Goal: Use online tool/utility: Utilize a website feature to perform a specific function

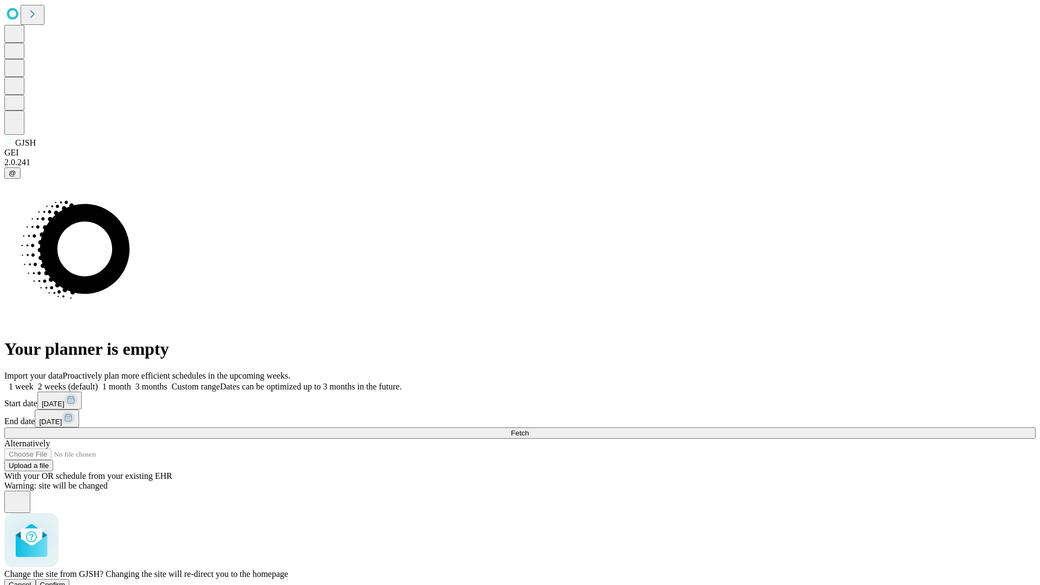
click at [66, 581] on span "Confirm" at bounding box center [52, 585] width 25 height 8
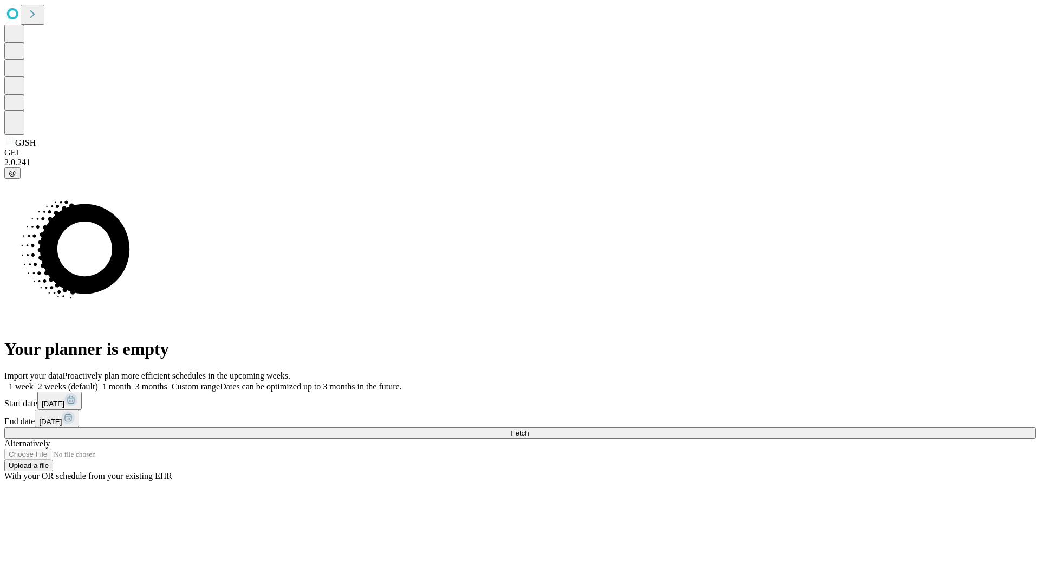
click at [34, 382] on label "1 week" at bounding box center [18, 386] width 29 height 9
click at [529, 429] on span "Fetch" at bounding box center [520, 433] width 18 height 8
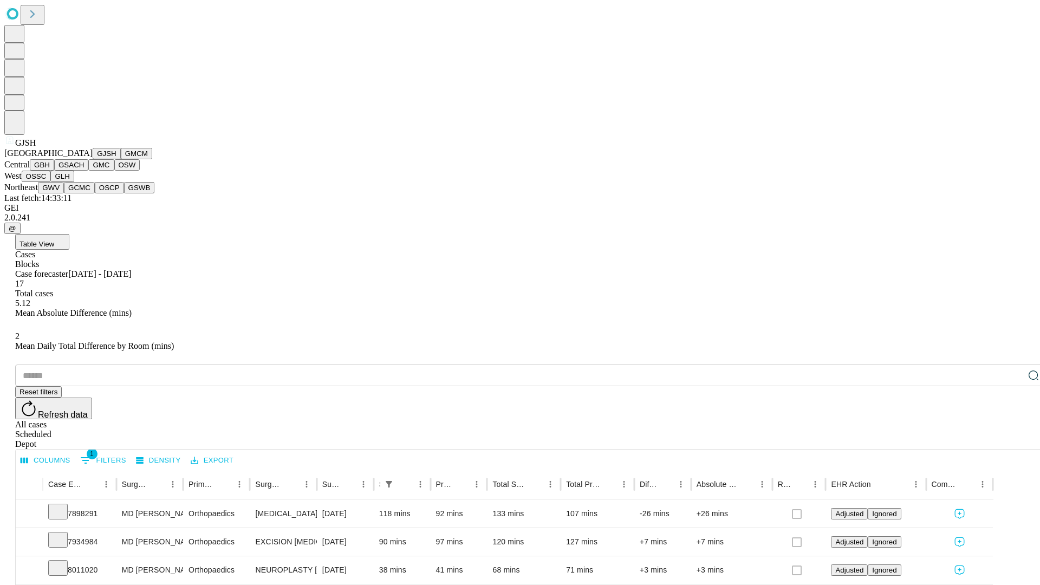
click at [121, 159] on button "GMCM" at bounding box center [136, 153] width 31 height 11
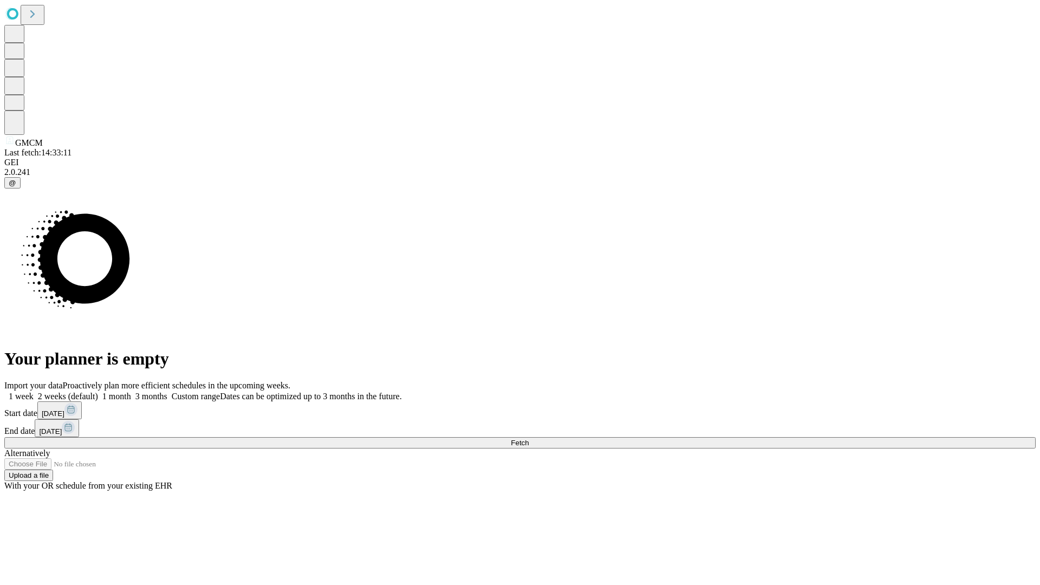
click at [34, 392] on label "1 week" at bounding box center [18, 396] width 29 height 9
click at [529, 439] on span "Fetch" at bounding box center [520, 443] width 18 height 8
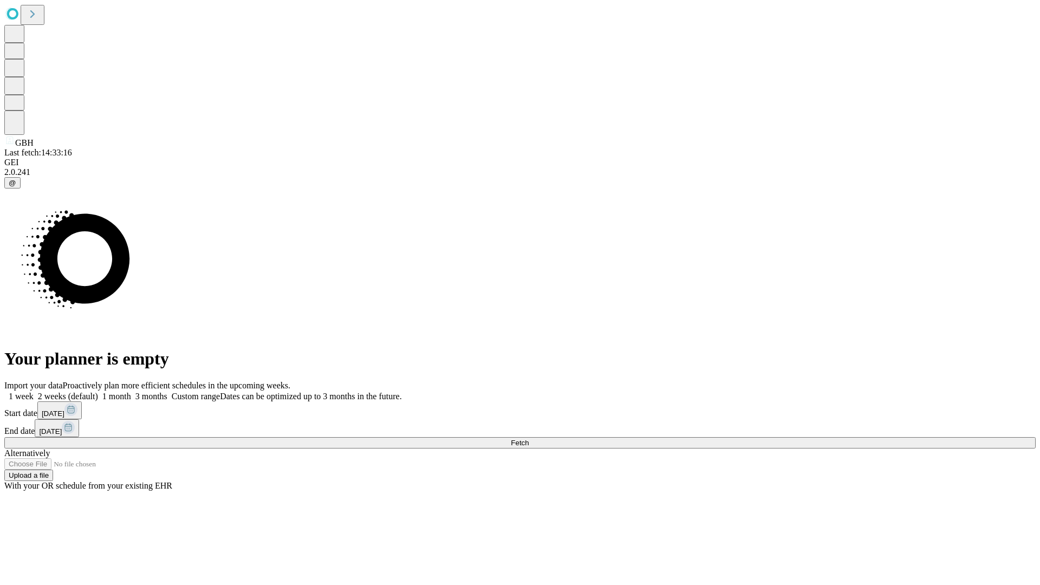
click at [34, 392] on label "1 week" at bounding box center [18, 396] width 29 height 9
click at [529, 439] on span "Fetch" at bounding box center [520, 443] width 18 height 8
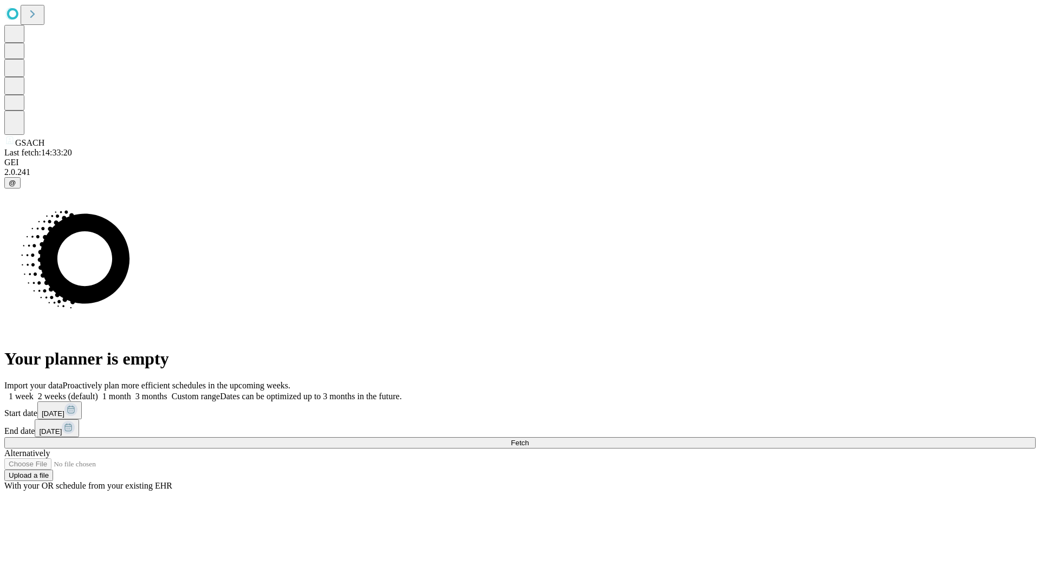
click at [34, 392] on label "1 week" at bounding box center [18, 396] width 29 height 9
click at [529, 439] on span "Fetch" at bounding box center [520, 443] width 18 height 8
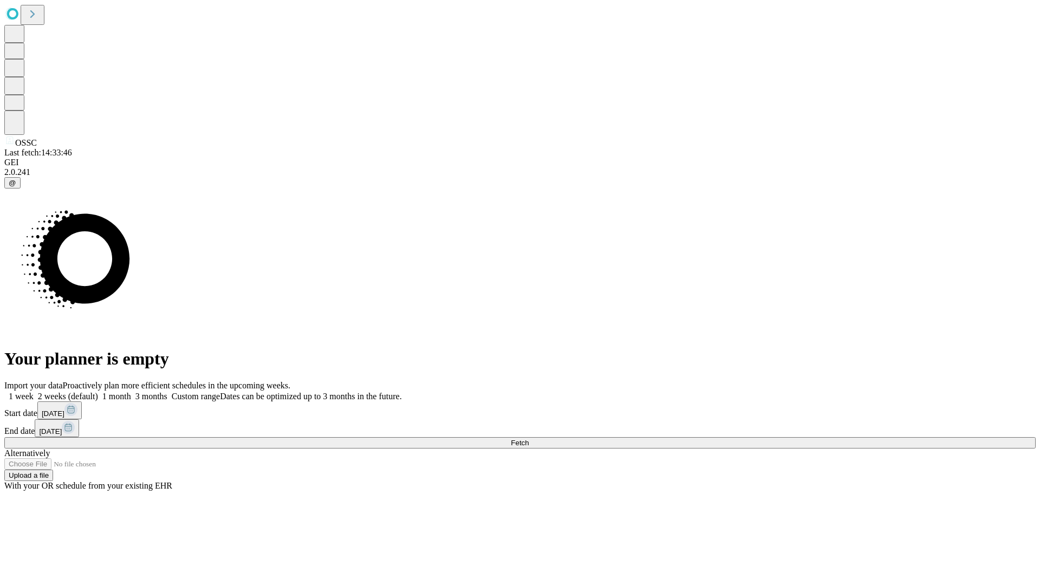
click at [34, 392] on label "1 week" at bounding box center [18, 396] width 29 height 9
click at [529, 439] on span "Fetch" at bounding box center [520, 443] width 18 height 8
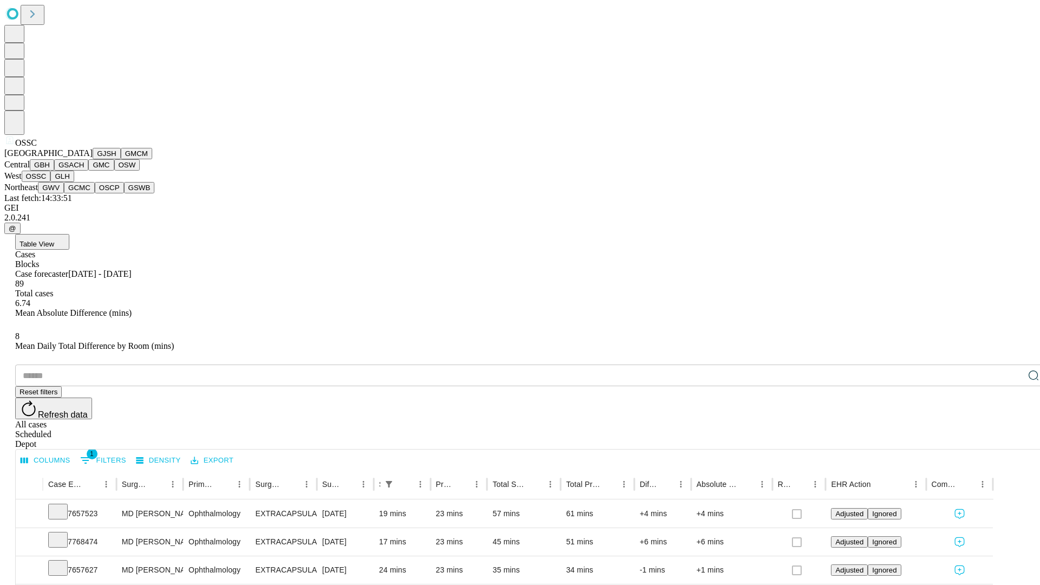
click at [74, 182] on button "GLH" at bounding box center [61, 176] width 23 height 11
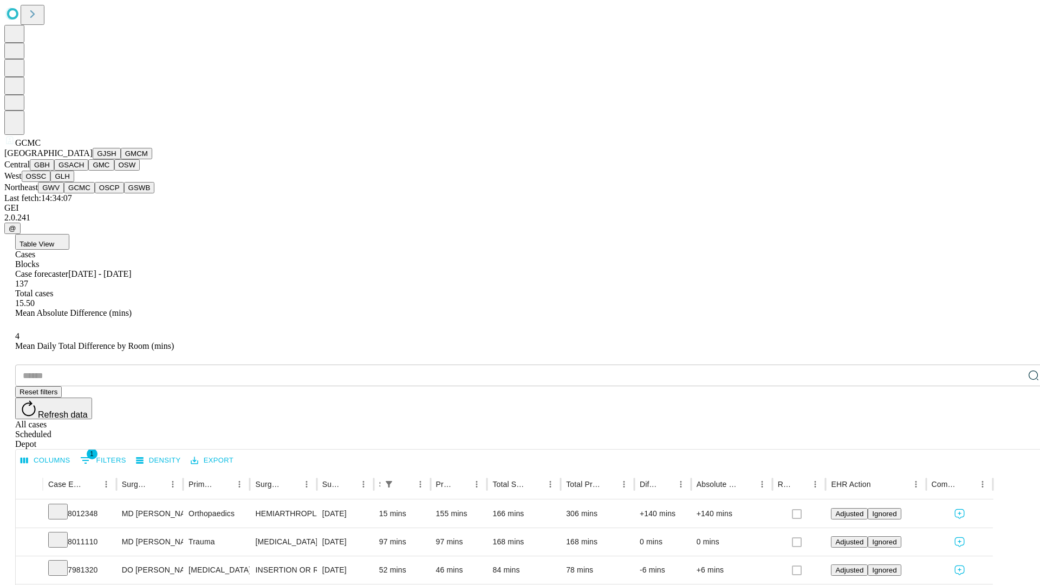
click at [95, 193] on button "OSCP" at bounding box center [109, 187] width 29 height 11
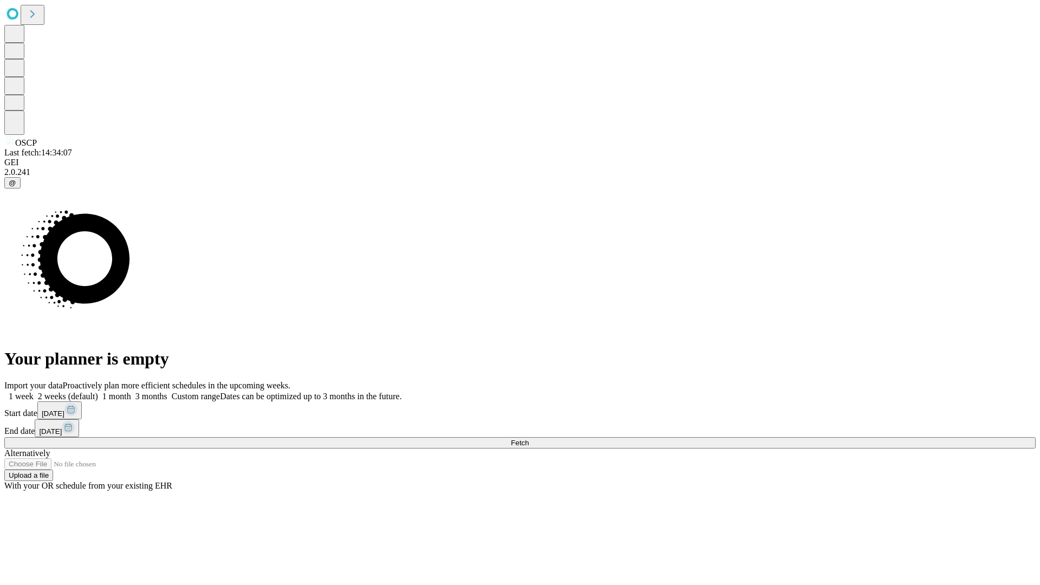
click at [34, 392] on label "1 week" at bounding box center [18, 396] width 29 height 9
click at [529, 439] on span "Fetch" at bounding box center [520, 443] width 18 height 8
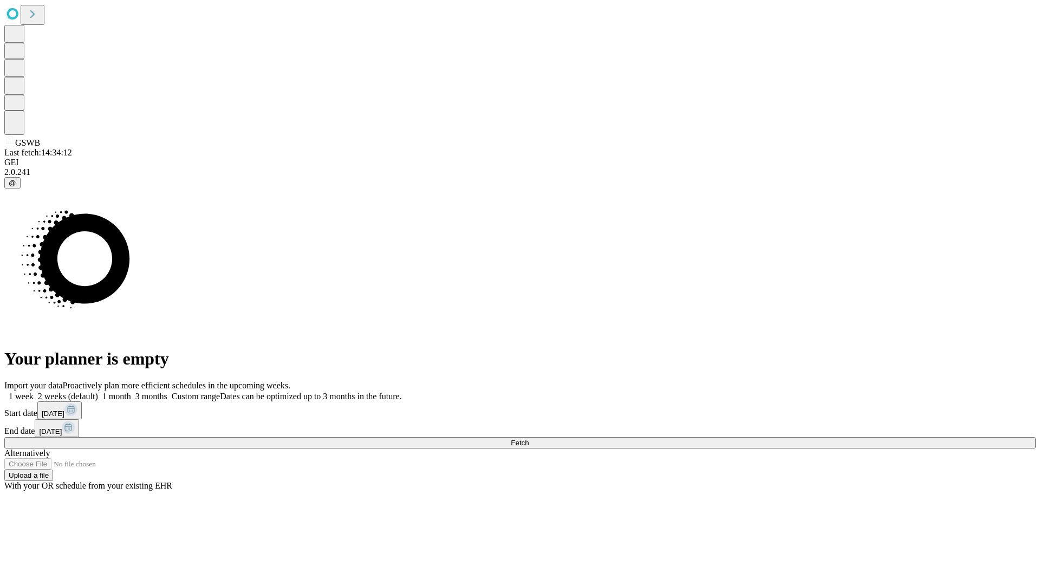
click at [34, 392] on label "1 week" at bounding box center [18, 396] width 29 height 9
click at [529, 439] on span "Fetch" at bounding box center [520, 443] width 18 height 8
